Goal: Information Seeking & Learning: Learn about a topic

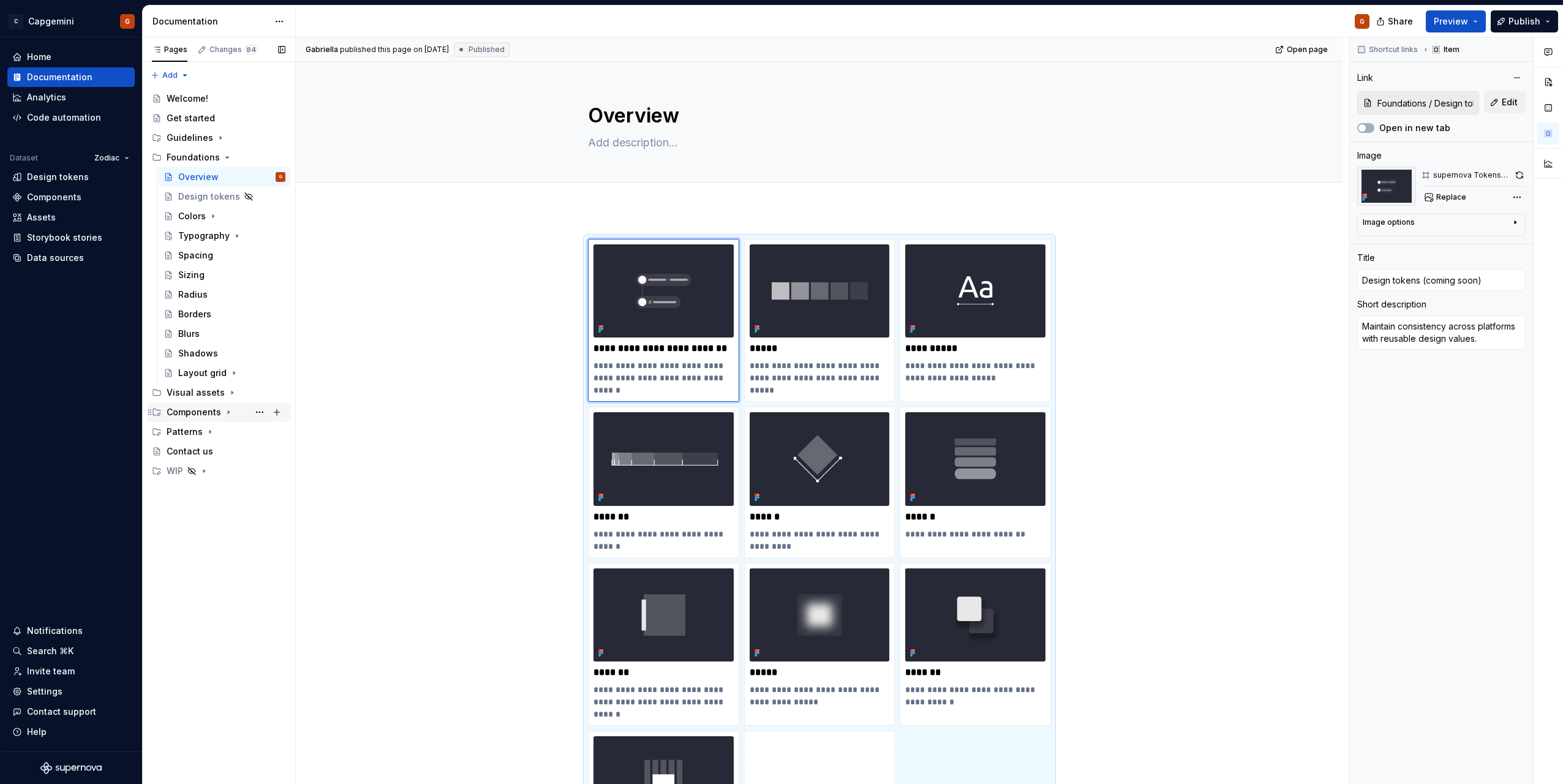
click at [227, 407] on icon "Page tree" at bounding box center [228, 412] width 10 height 10
click at [212, 486] on div "Menu button" at bounding box center [213, 491] width 47 height 12
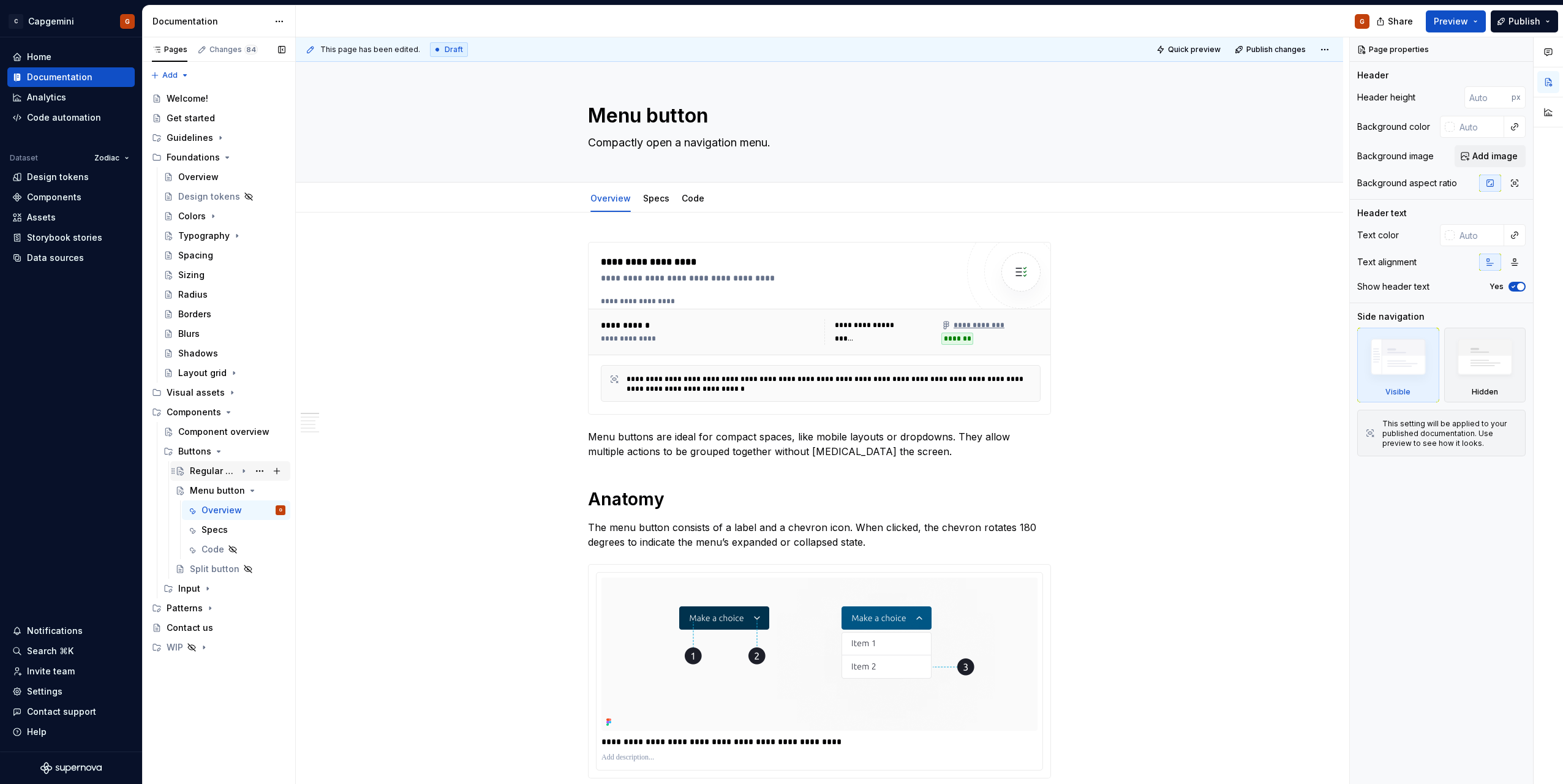
click at [221, 470] on div "Regular button" at bounding box center [213, 471] width 47 height 12
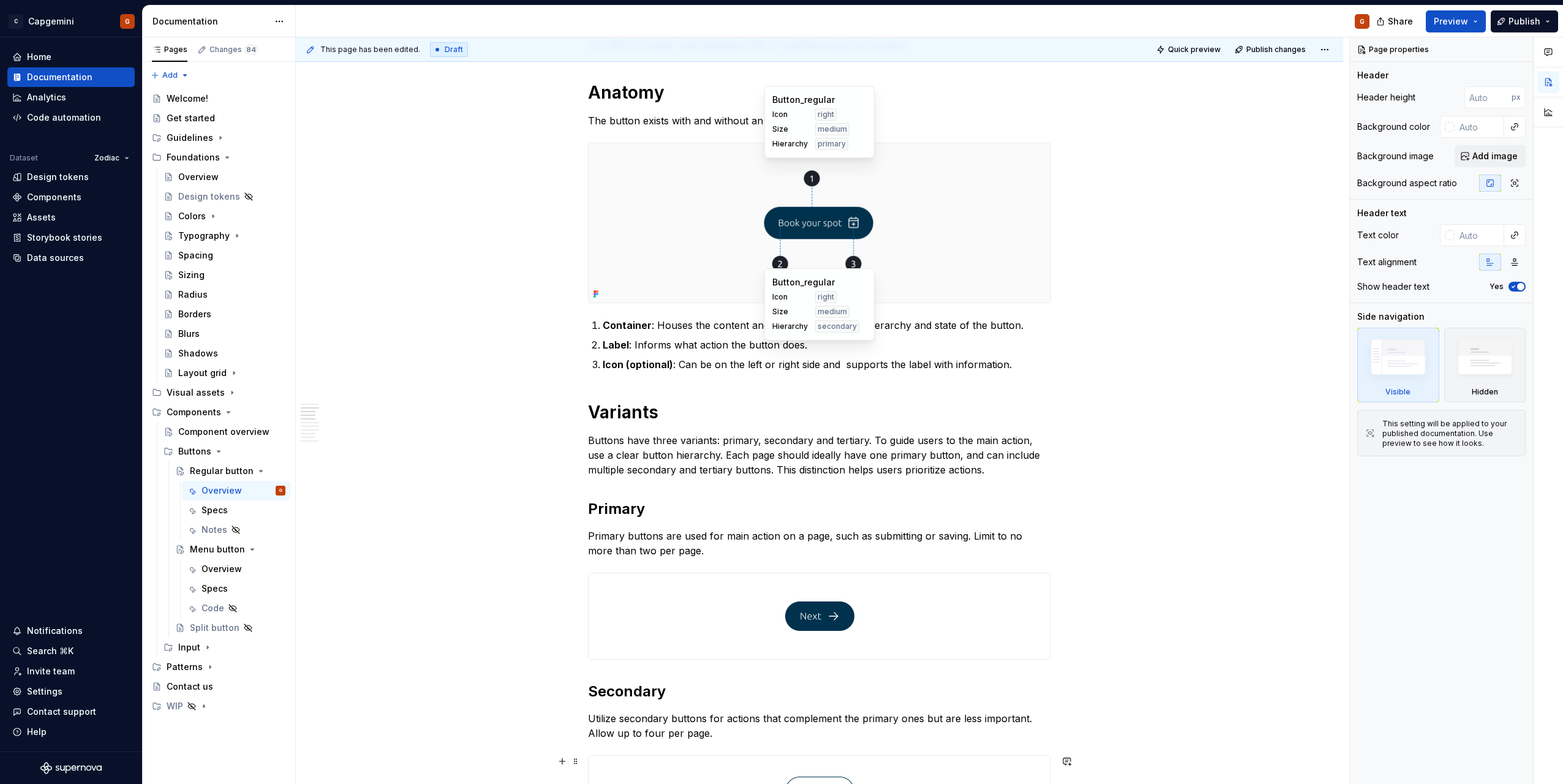
scroll to position [858, 0]
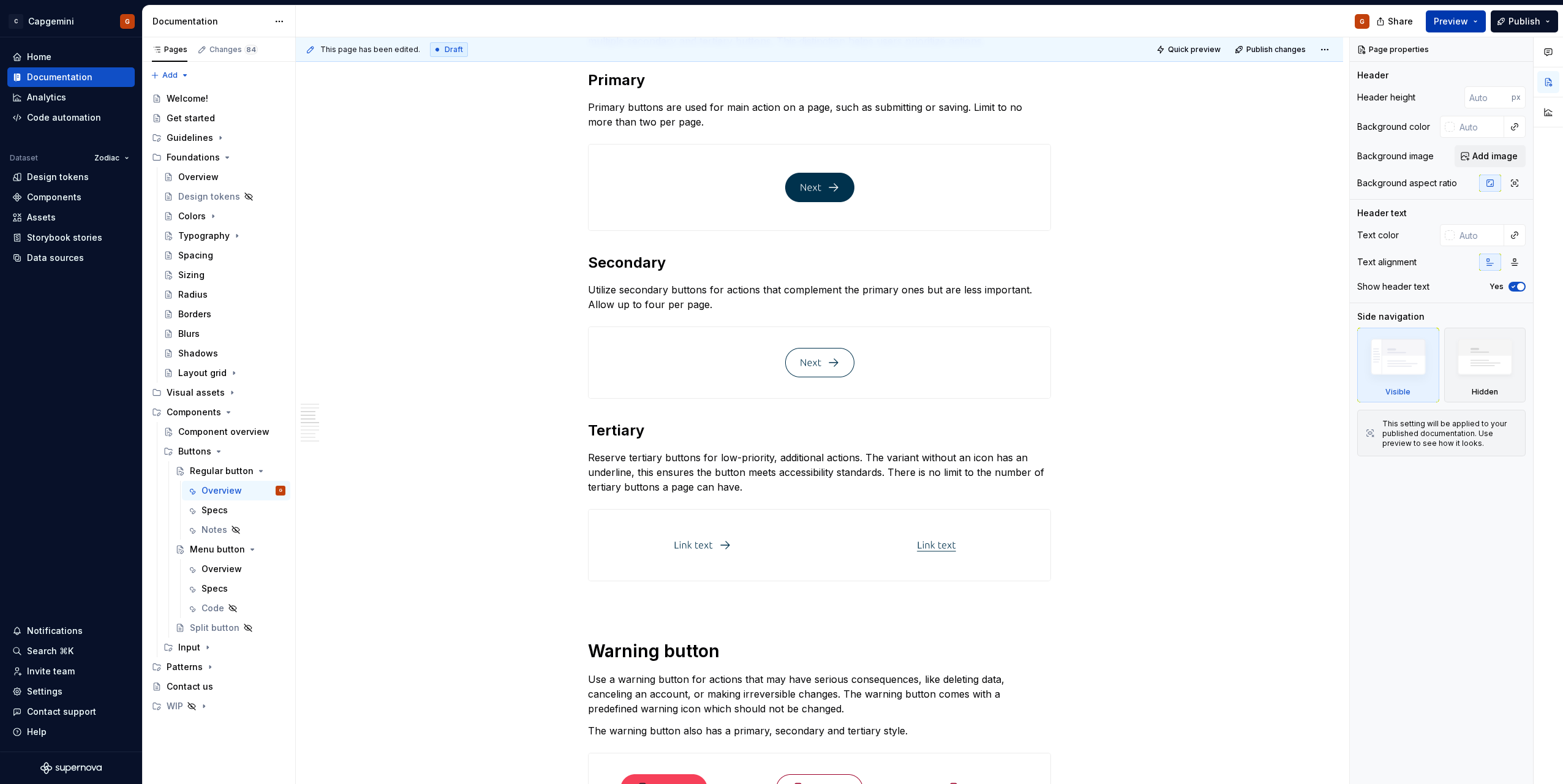
click at [1480, 24] on button "Preview" at bounding box center [1456, 21] width 60 height 22
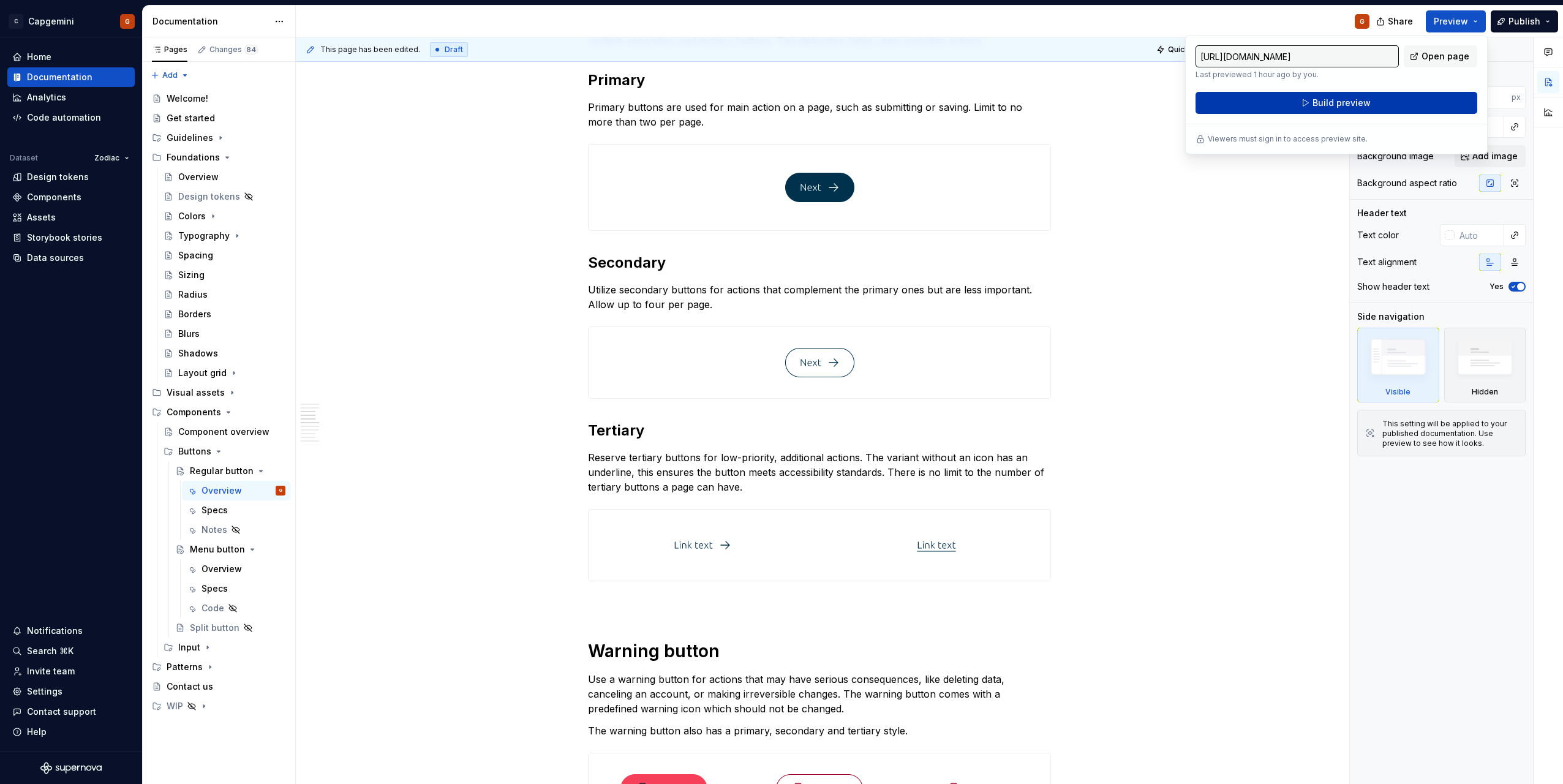
drag, startPoint x: 1480, startPoint y: 24, endPoint x: 1403, endPoint y: 93, distance: 103.4
click at [1403, 93] on button "Build preview" at bounding box center [1336, 103] width 282 height 22
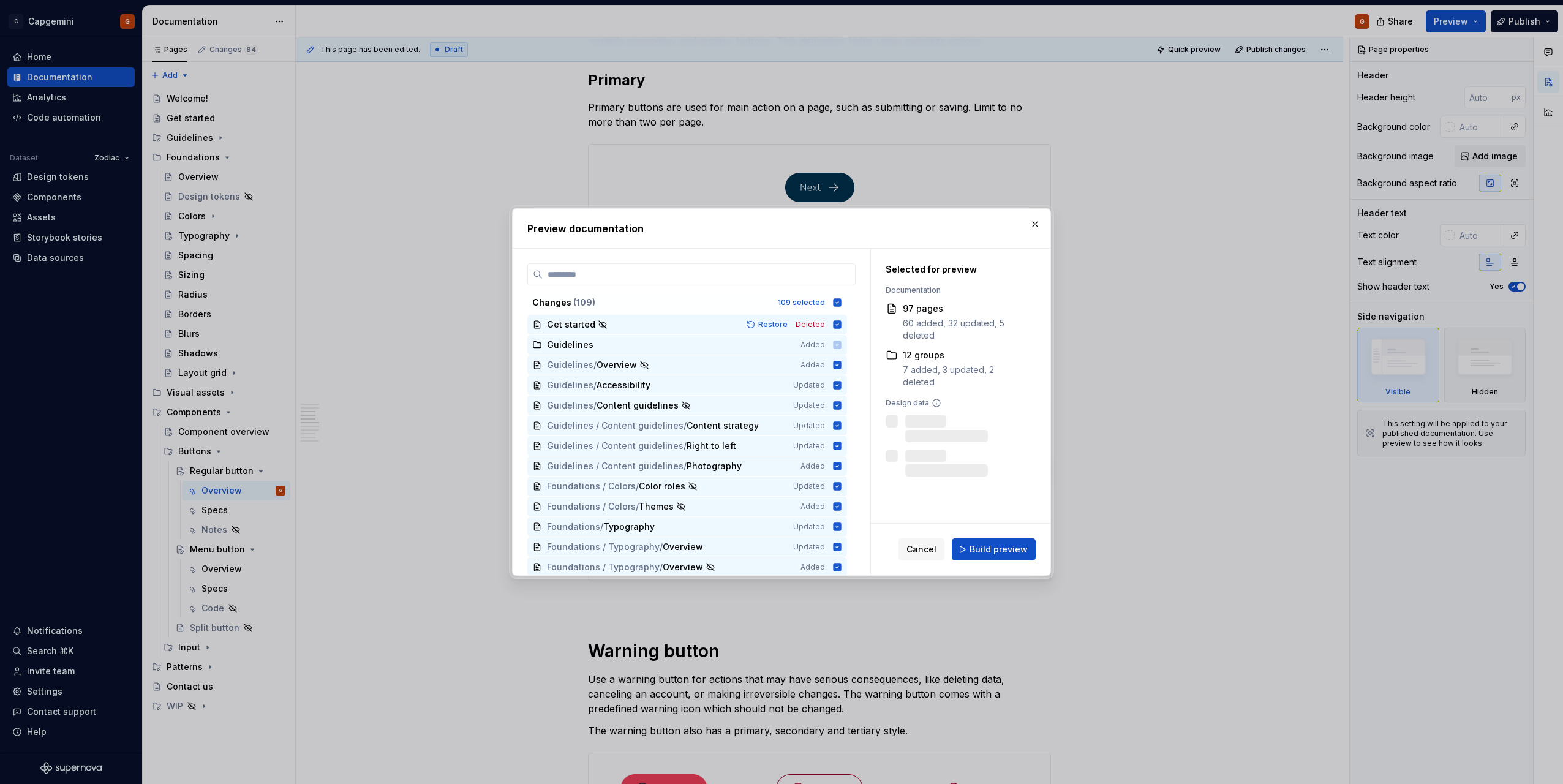
drag, startPoint x: 1025, startPoint y: 228, endPoint x: 1131, endPoint y: 187, distance: 113.7
click at [1027, 228] on div "Preview documentation Changes ( 109 ) 109 selected Get started Restore Deleted …" at bounding box center [782, 392] width 545 height 374
click at [1032, 228] on button "button" at bounding box center [1035, 224] width 17 height 17
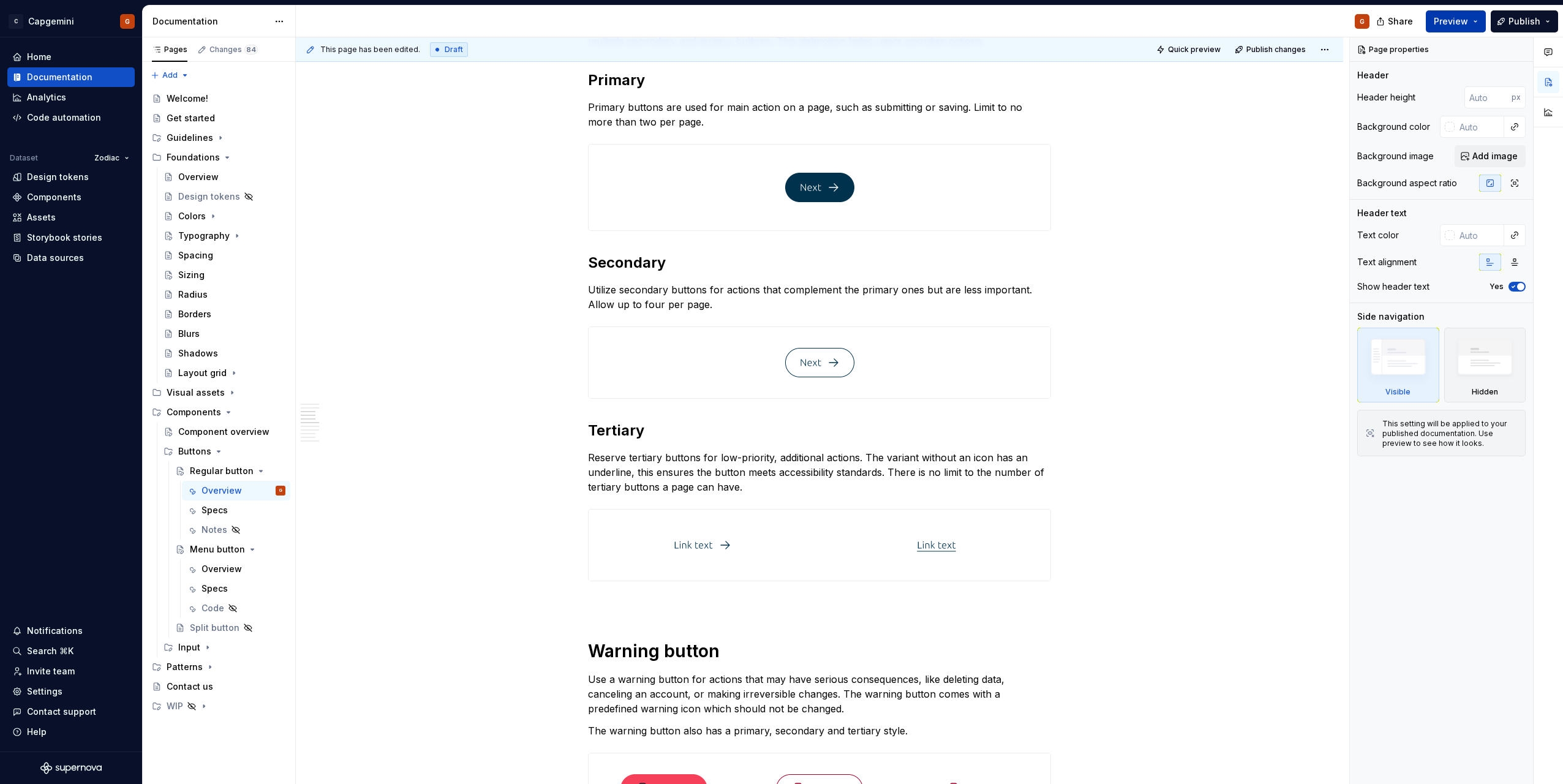
click at [1483, 21] on button "Preview" at bounding box center [1456, 21] width 60 height 22
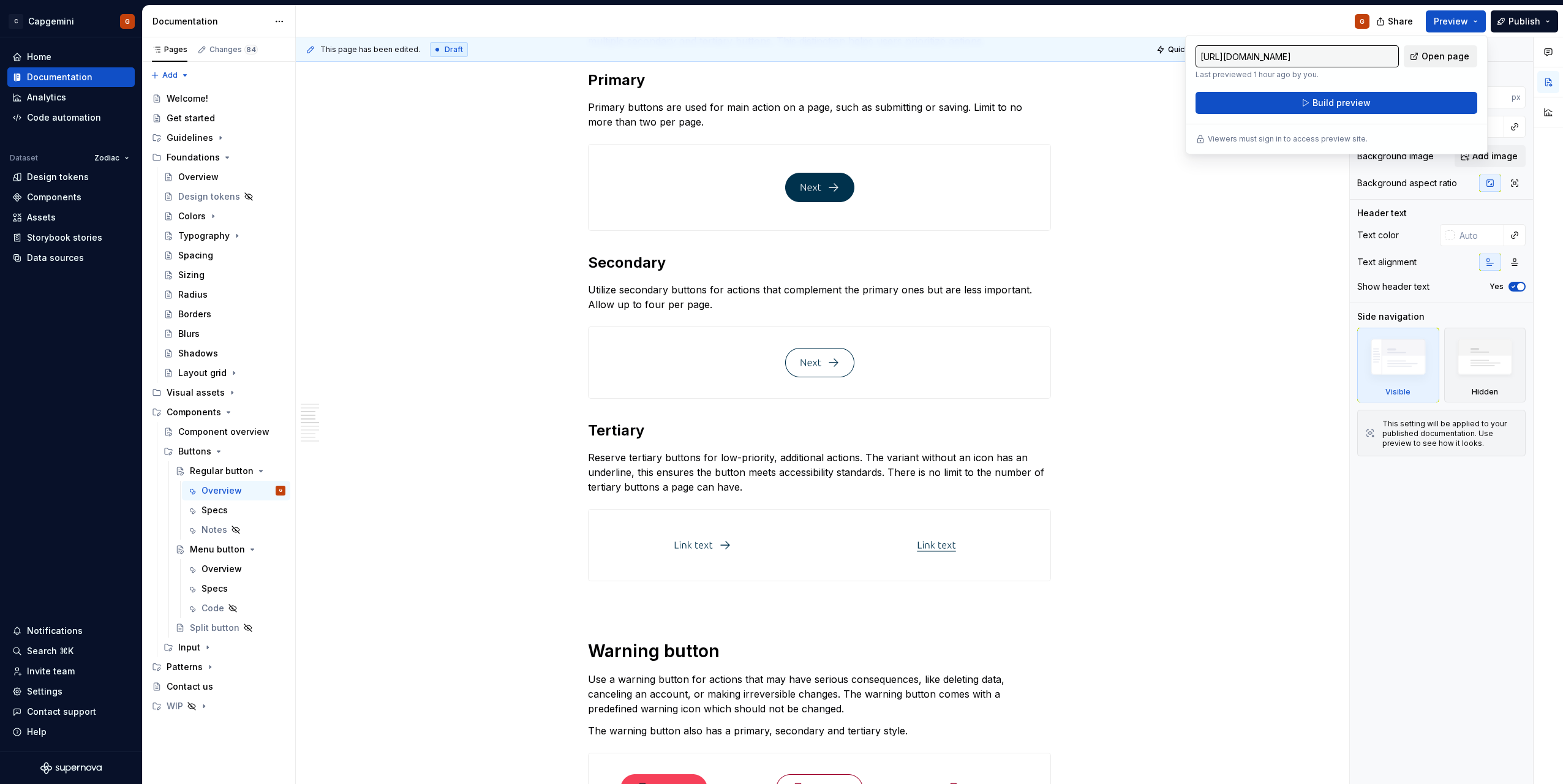
drag, startPoint x: 1480, startPoint y: 21, endPoint x: 1437, endPoint y: 60, distance: 58.1
click at [1437, 60] on span "Open page" at bounding box center [1446, 57] width 47 height 12
click at [1467, 23] on span "Preview" at bounding box center [1451, 21] width 34 height 12
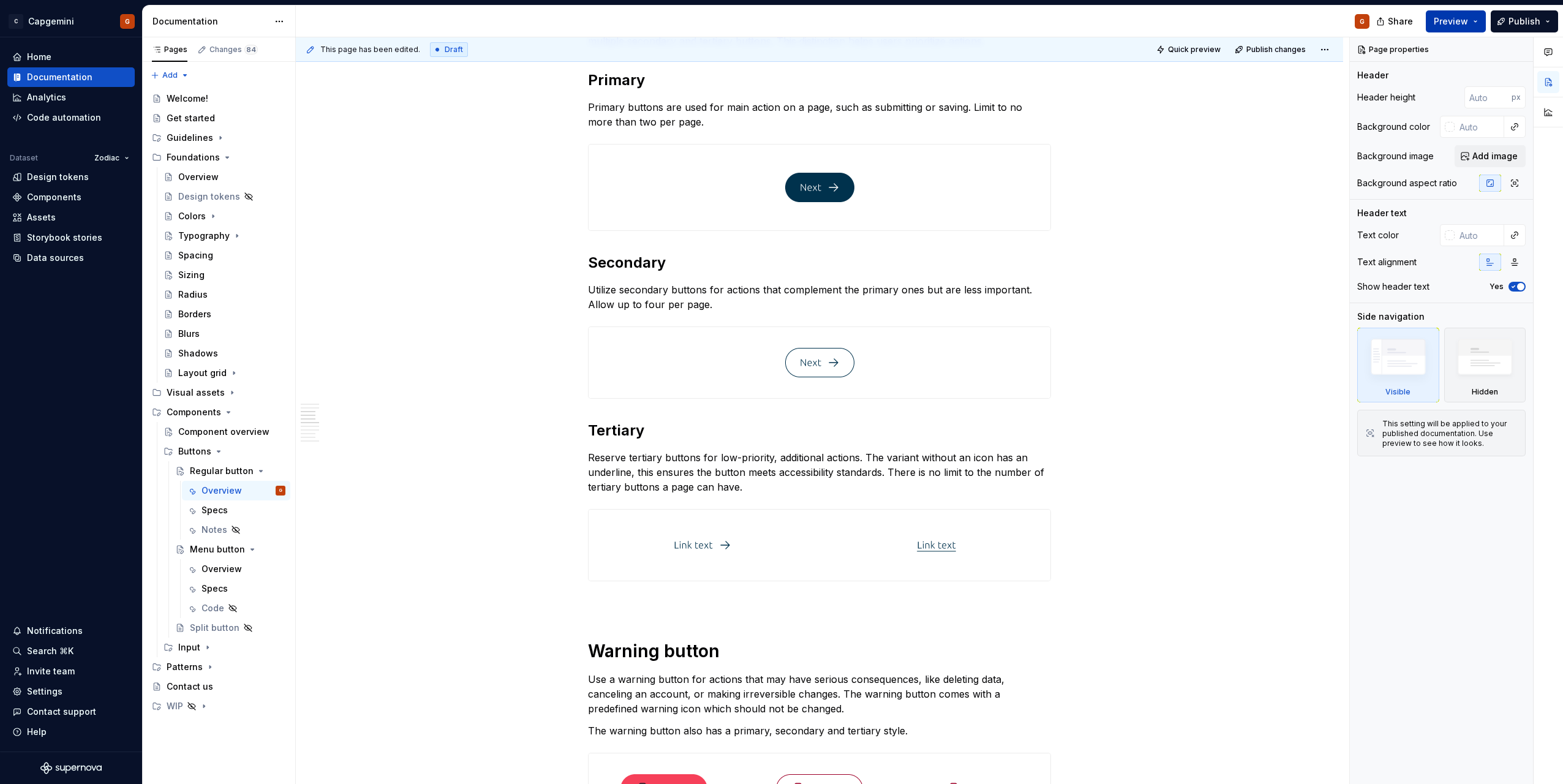
click at [1467, 23] on span "Preview" at bounding box center [1451, 21] width 34 height 12
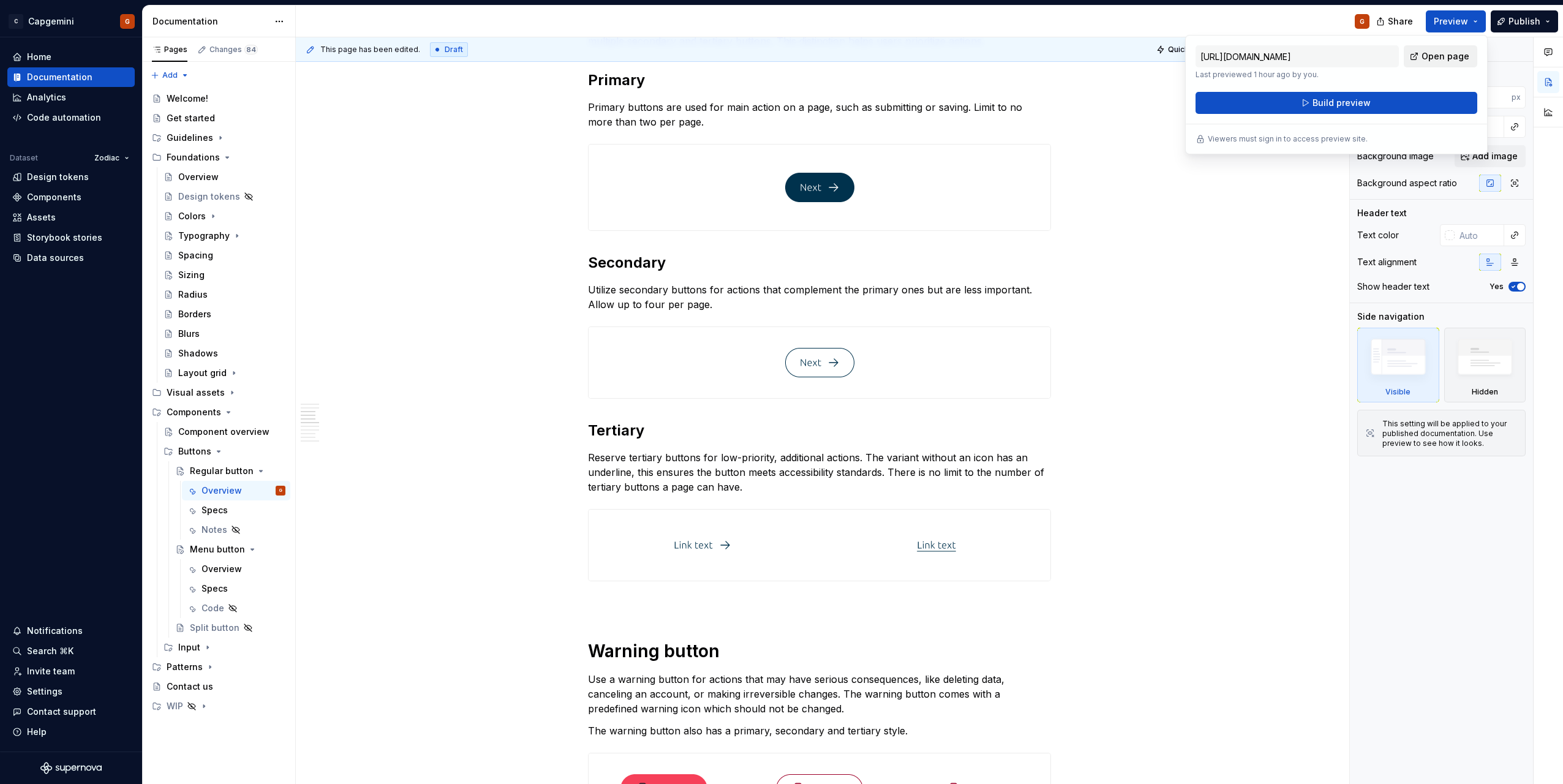
drag, startPoint x: 1467, startPoint y: 23, endPoint x: 1446, endPoint y: 57, distance: 40.0
click at [1446, 57] on span "Open page" at bounding box center [1446, 57] width 47 height 12
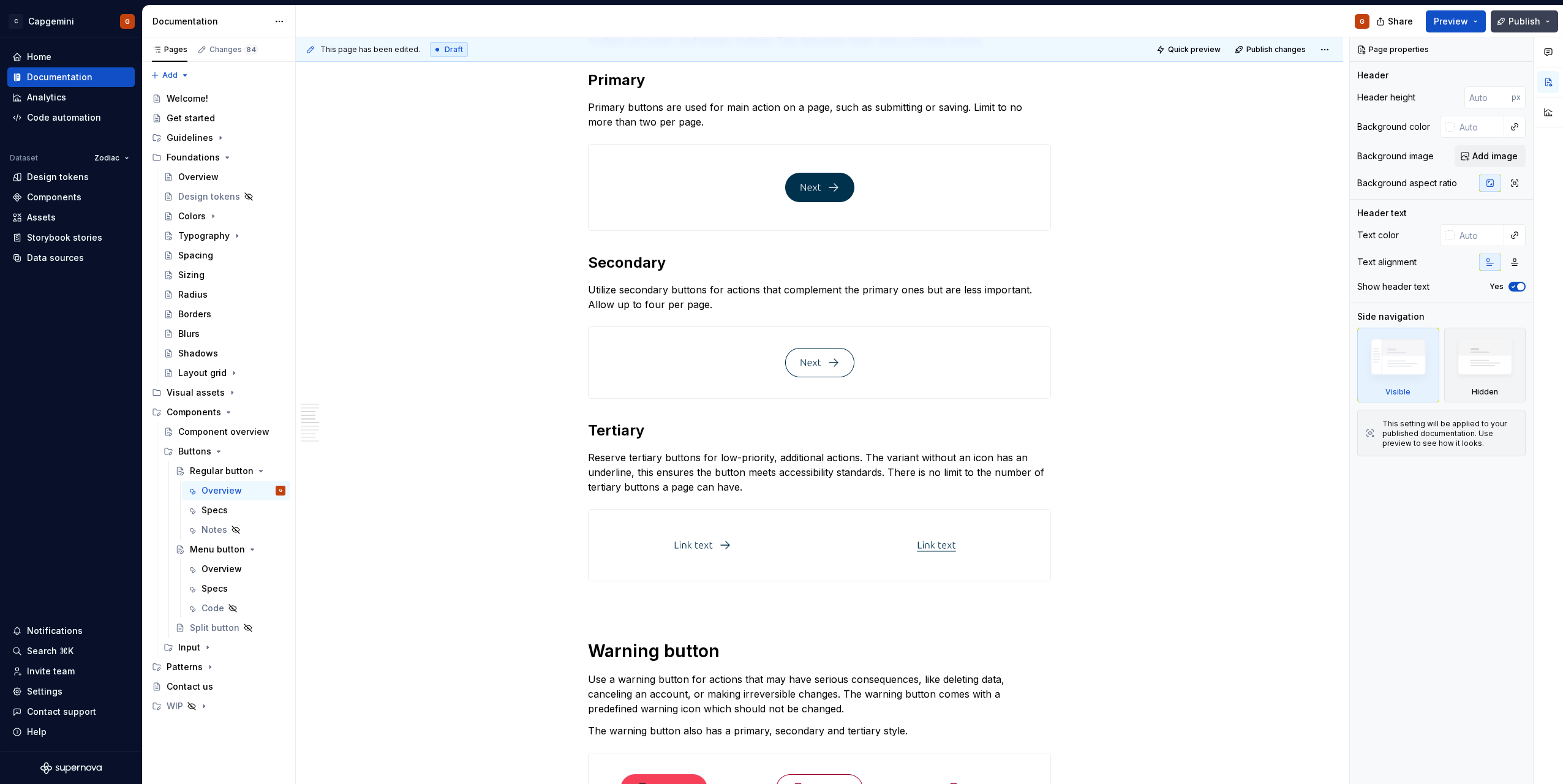
click at [1511, 20] on span "Publish" at bounding box center [1525, 21] width 32 height 12
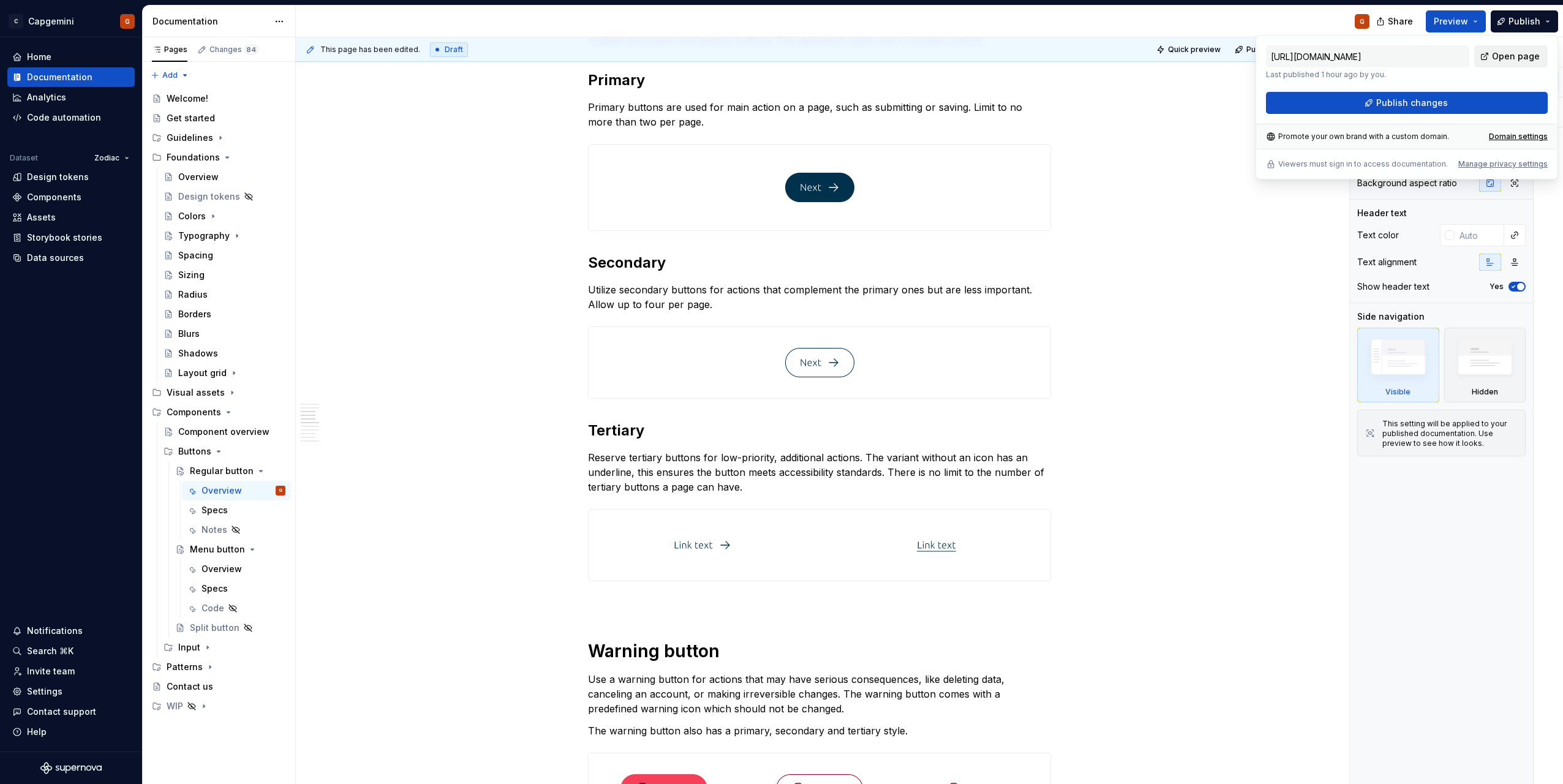
drag, startPoint x: 1511, startPoint y: 20, endPoint x: 1493, endPoint y: 64, distance: 47.5
click at [1493, 64] on link "Open page" at bounding box center [1511, 56] width 74 height 22
type textarea "*"
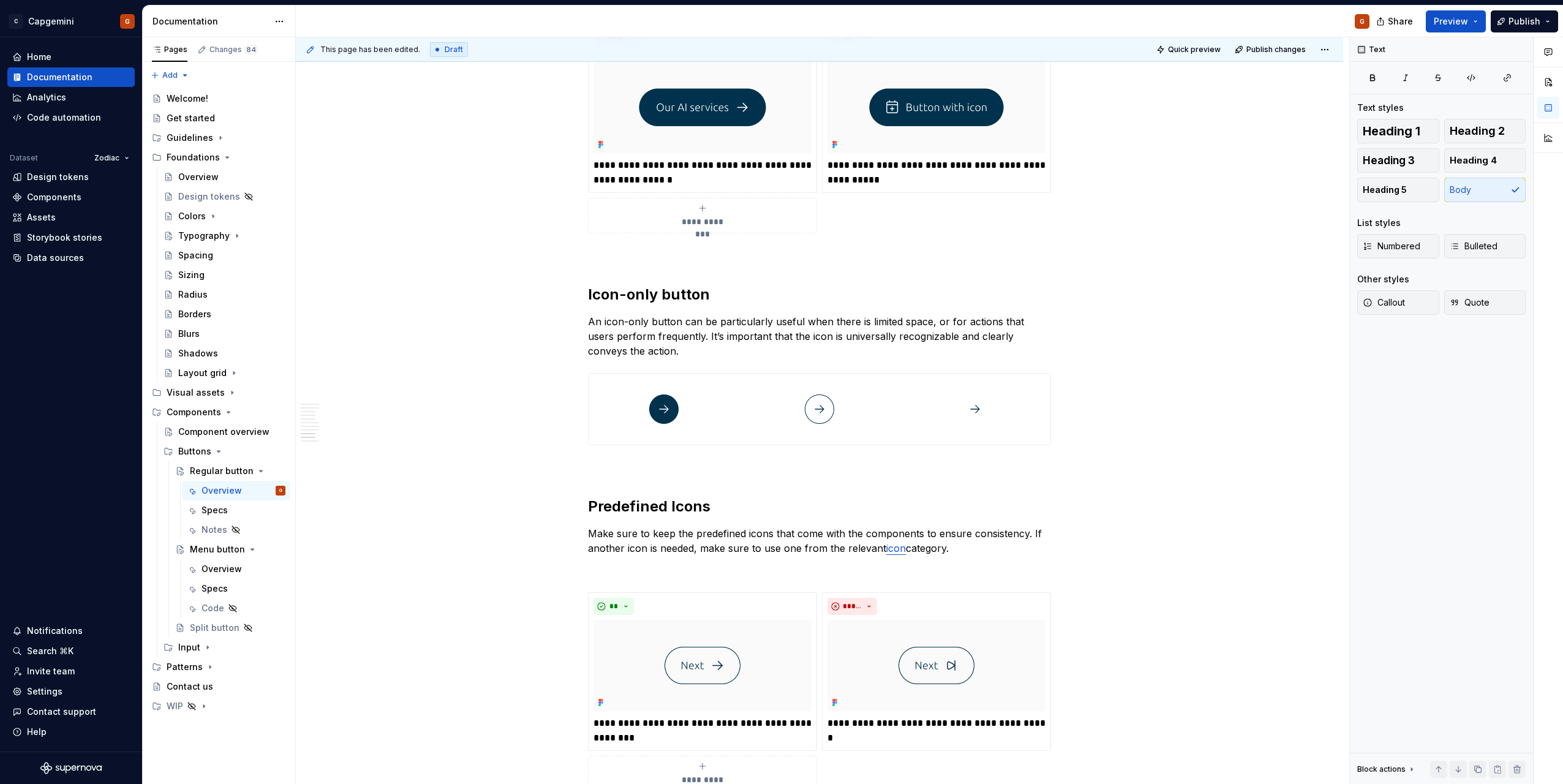
scroll to position [2399, 0]
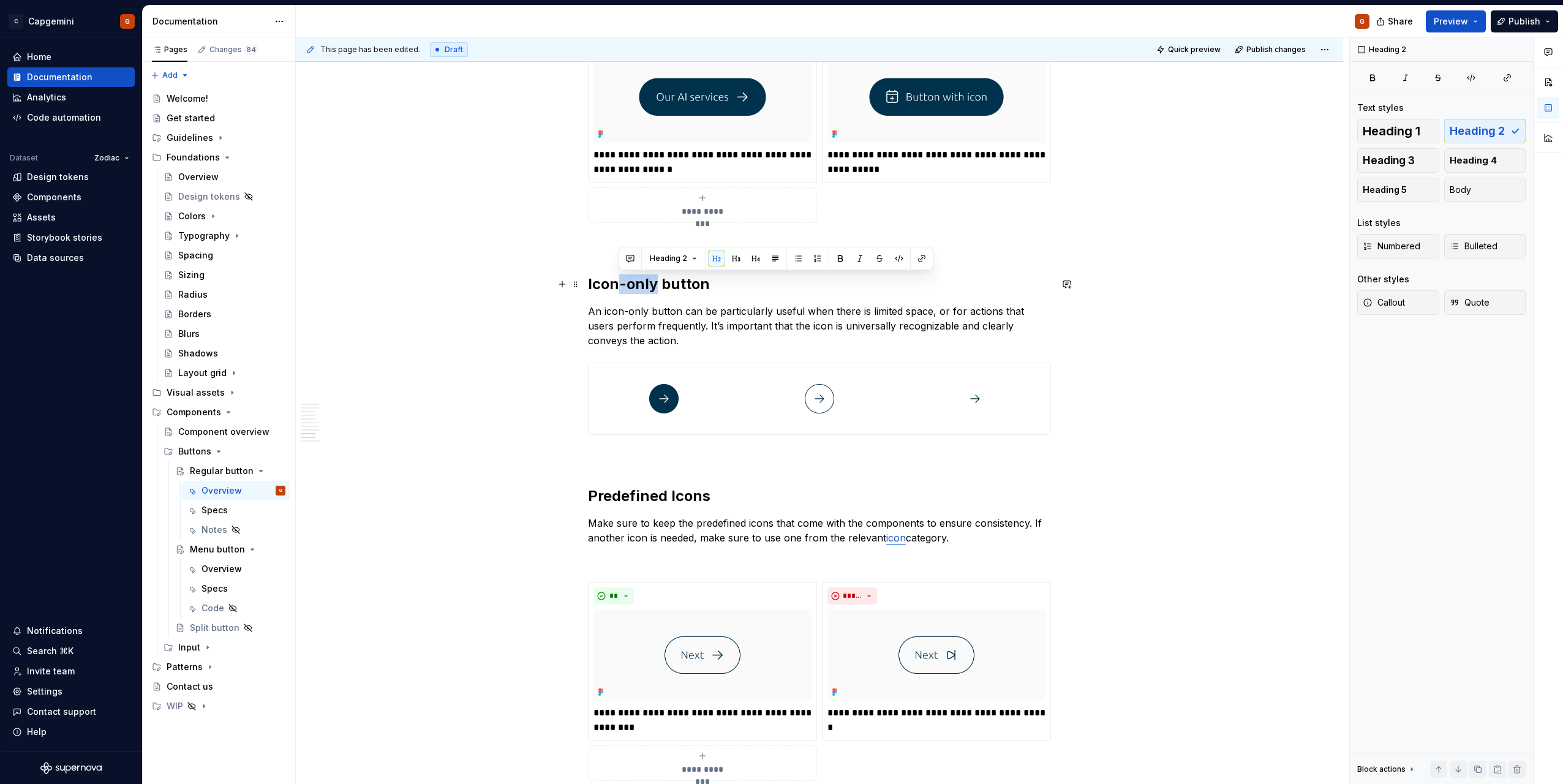
drag, startPoint x: 654, startPoint y: 286, endPoint x: 616, endPoint y: 289, distance: 38.1
click at [616, 289] on h2 "Icon-only button" at bounding box center [819, 284] width 463 height 20
click at [646, 311] on p "An icon-only button can be particularly useful when there is limited space, or …" at bounding box center [819, 326] width 463 height 44
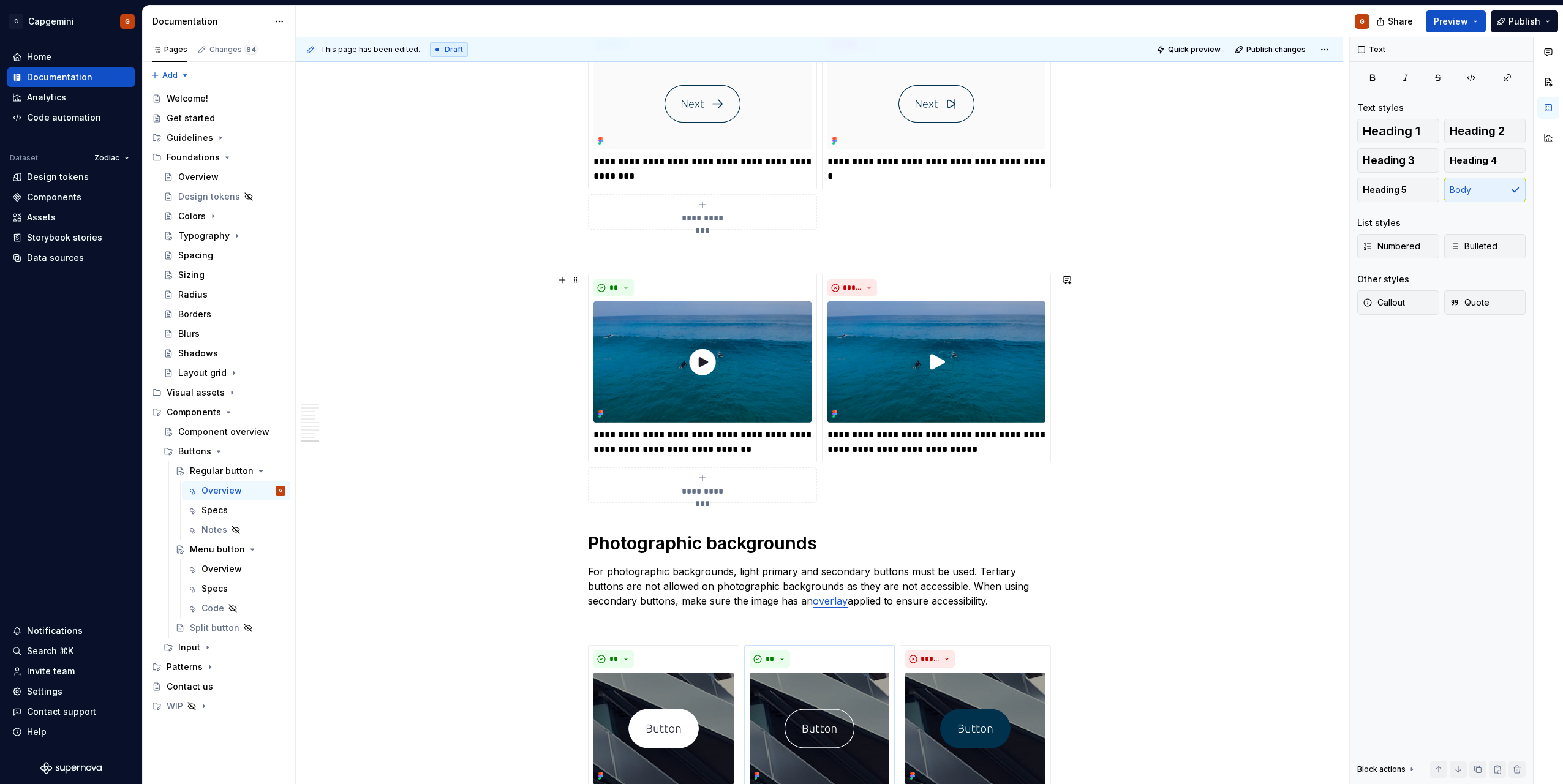
scroll to position [3195, 0]
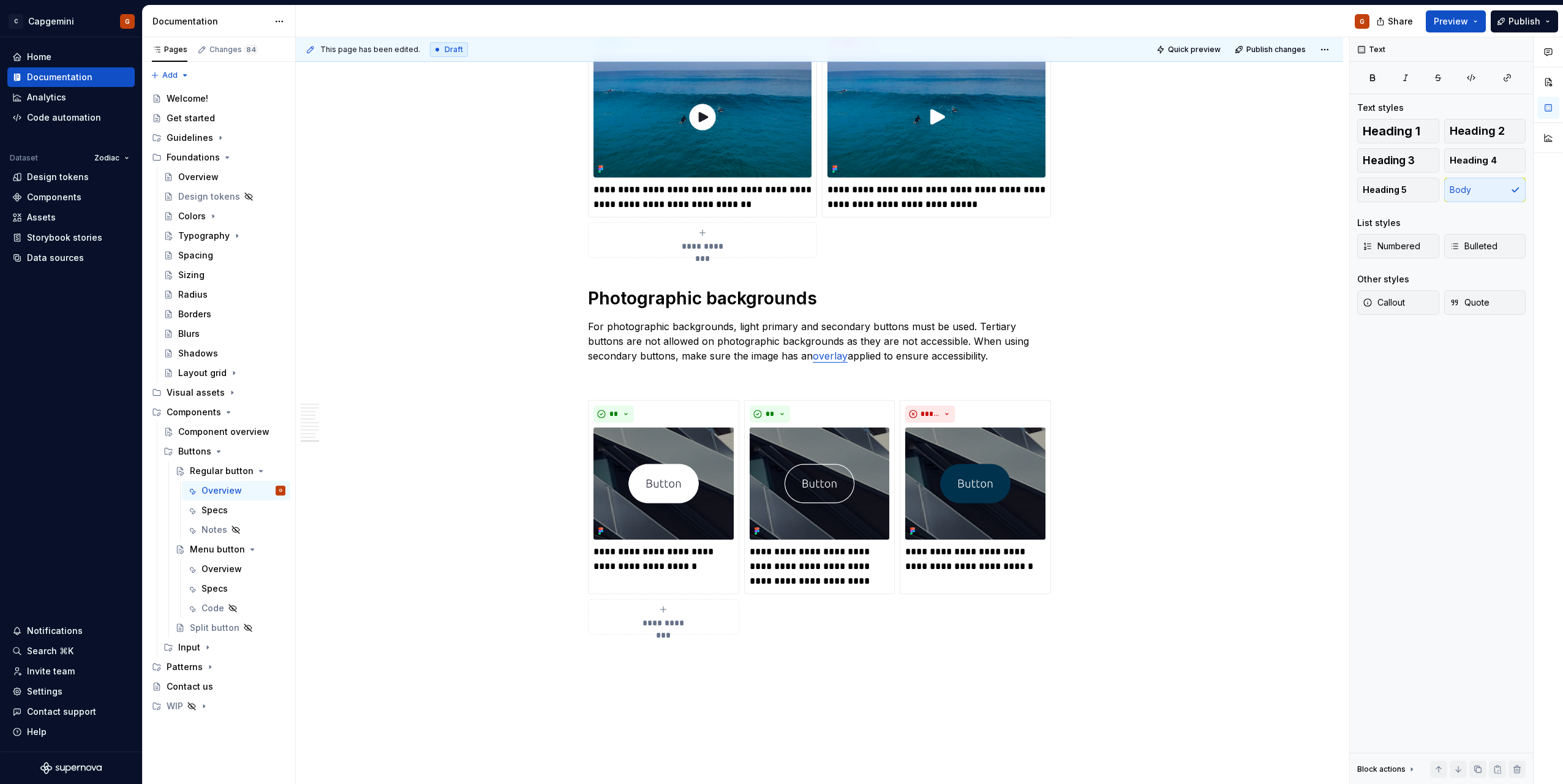
type textarea "*"
